Goal: Transaction & Acquisition: Obtain resource

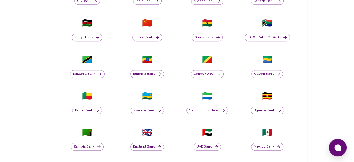
scroll to position [221, 0]
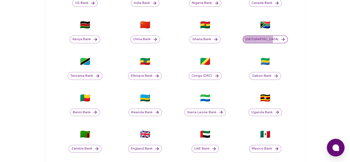
click at [243, 38] on button "[GEOGRAPHIC_DATA]" at bounding box center [265, 39] width 45 height 8
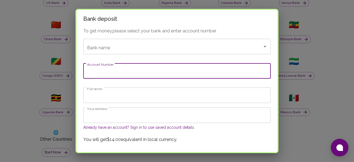
click at [173, 69] on input "Account Number" at bounding box center [177, 70] width 188 height 15
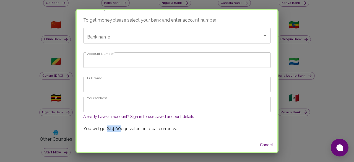
drag, startPoint x: 127, startPoint y: 127, endPoint x: 113, endPoint y: 123, distance: 14.0
click at [113, 123] on div "To get money, please select your bank and enter account number Bank name Bank n…" at bounding box center [177, 77] width 201 height 121
copy p "$14.00"
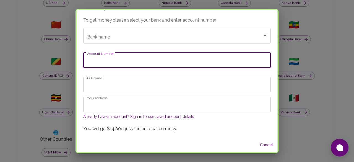
click at [131, 60] on input "Account Number" at bounding box center [177, 59] width 188 height 15
type input "1678718538"
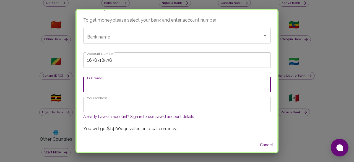
click at [163, 88] on input "Full name" at bounding box center [177, 84] width 188 height 15
type input "b"
type input "Busisiwe"
click at [110, 35] on div "Bank name Bank name" at bounding box center [177, 35] width 188 height 15
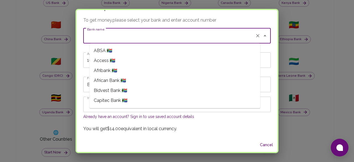
click at [117, 99] on span "Capitec Bank 🇿🇦" at bounding box center [111, 100] width 34 height 7
type input "Capitec Bank"
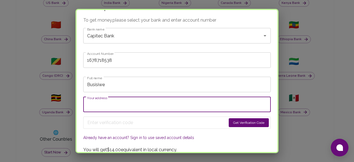
click at [121, 105] on input "Your address" at bounding box center [177, 104] width 188 height 15
type input "[STREET_ADDRESS]"
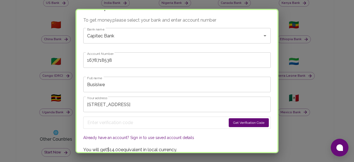
click at [141, 127] on form "Get Verification Code" at bounding box center [177, 122] width 188 height 12
click at [229, 122] on button "Get Verification Code" at bounding box center [249, 122] width 40 height 9
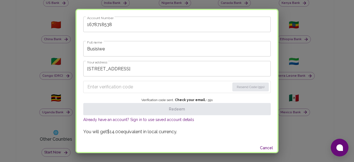
scroll to position [49, 0]
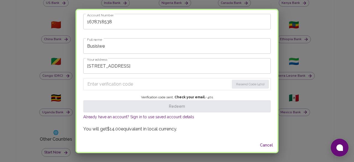
click at [133, 81] on input "Enter verification code" at bounding box center [158, 84] width 142 height 9
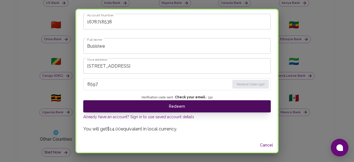
type input "8597"
click at [161, 106] on button "Redeem" at bounding box center [177, 106] width 188 height 12
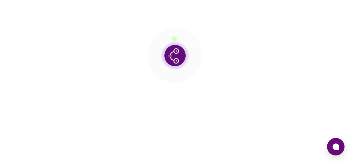
scroll to position [0, 0]
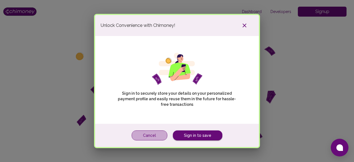
click at [151, 137] on button "Cancel" at bounding box center [150, 135] width 36 height 10
